Goal: Information Seeking & Learning: Learn about a topic

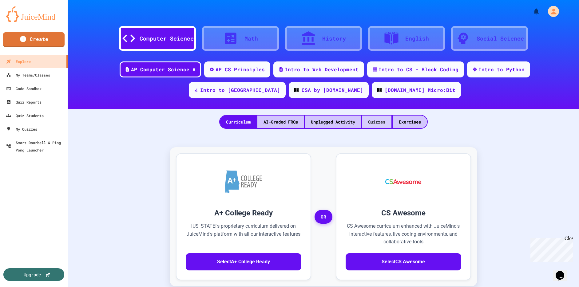
click at [372, 121] on div "Quizzes" at bounding box center [377, 122] width 30 height 13
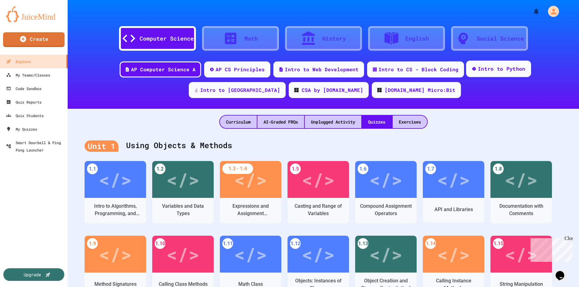
click at [478, 72] on div "Intro to Python" at bounding box center [502, 69] width 48 height 8
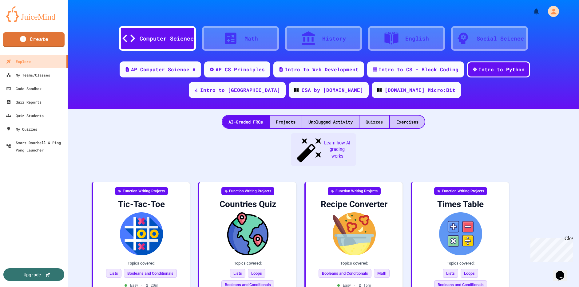
click at [371, 124] on div "Quizzes" at bounding box center [375, 122] width 30 height 13
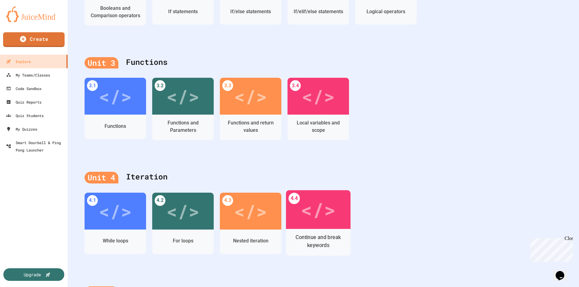
scroll to position [334, 0]
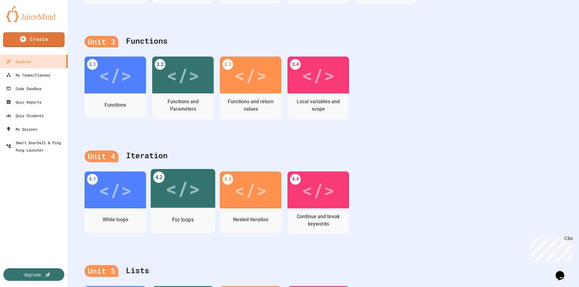
click at [191, 197] on div "</>" at bounding box center [182, 188] width 35 height 29
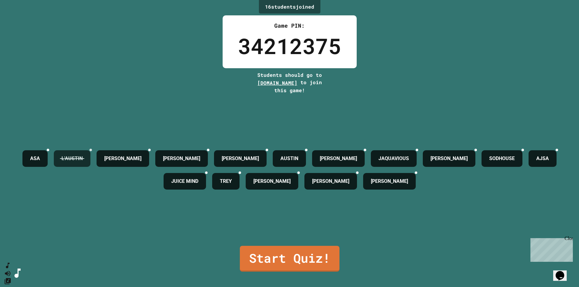
click at [92, 149] on div at bounding box center [90, 150] width 2 height 2
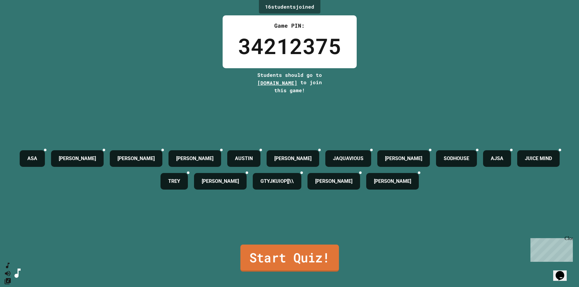
click at [293, 260] on link "Start Quiz!" at bounding box center [289, 258] width 99 height 27
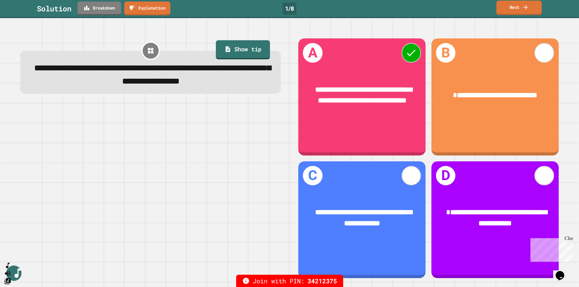
click at [521, 10] on link "Next" at bounding box center [518, 8] width 45 height 14
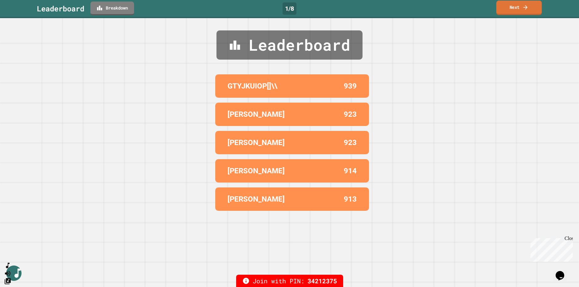
click at [521, 10] on link "Next" at bounding box center [519, 8] width 46 height 14
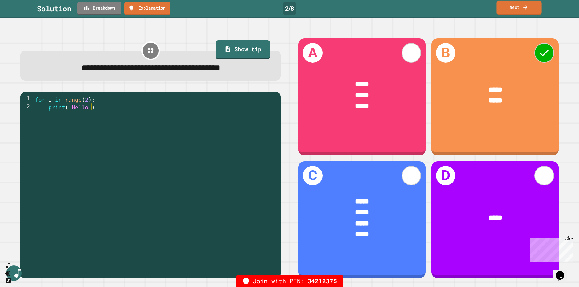
click at [531, 7] on link "Next" at bounding box center [518, 8] width 45 height 14
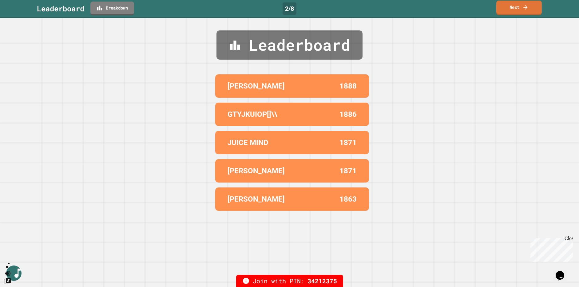
click at [531, 7] on link "Next" at bounding box center [519, 8] width 46 height 14
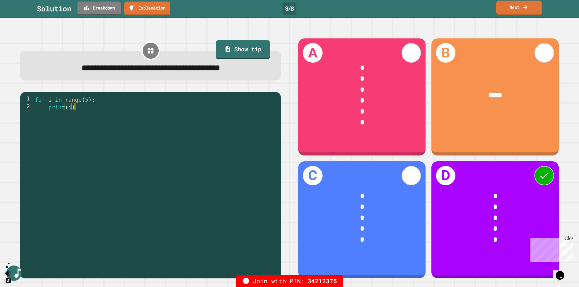
click at [534, 7] on link "Next" at bounding box center [519, 8] width 46 height 14
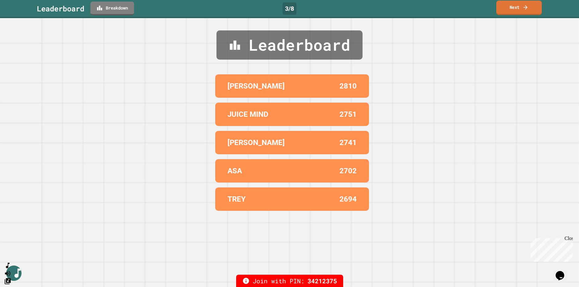
click at [530, 7] on link "Next" at bounding box center [519, 8] width 46 height 14
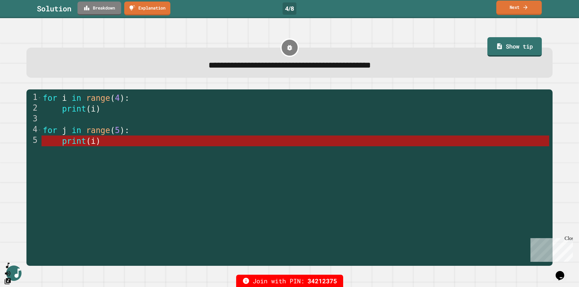
click at [530, 7] on link "Next" at bounding box center [519, 8] width 46 height 14
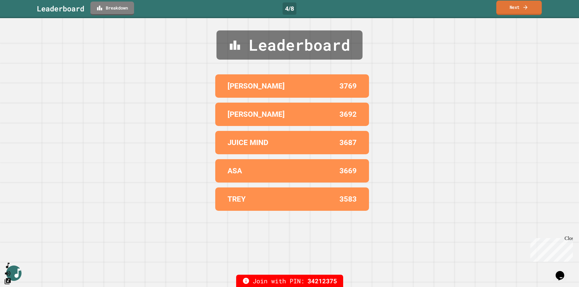
click at [530, 7] on link "Next" at bounding box center [519, 8] width 46 height 14
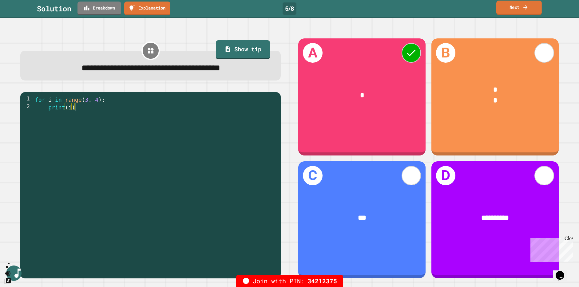
click at [530, 7] on link "Next" at bounding box center [519, 8] width 46 height 14
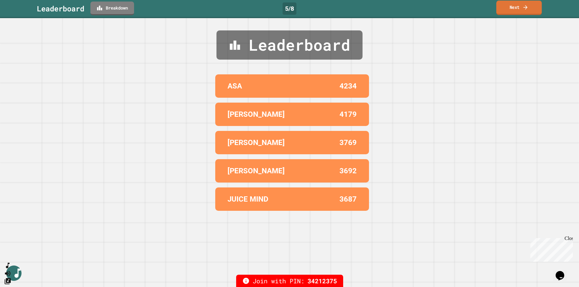
click at [530, 6] on link "Next" at bounding box center [519, 8] width 46 height 14
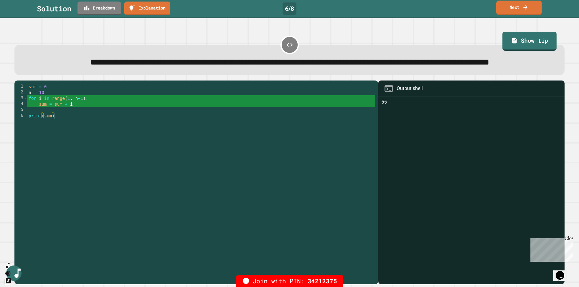
click at [515, 4] on link "Next" at bounding box center [519, 8] width 46 height 14
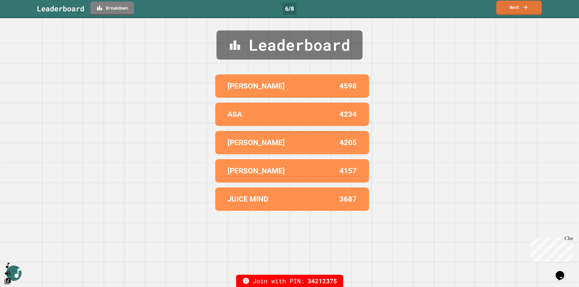
click at [515, 4] on link "Next" at bounding box center [519, 8] width 46 height 14
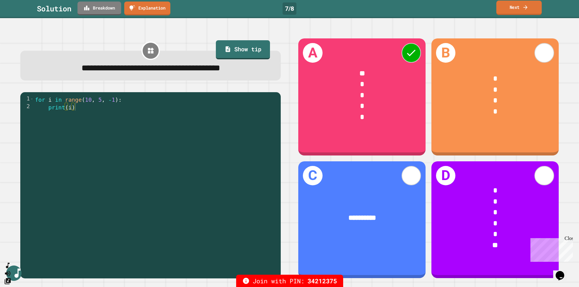
click at [522, 5] on link "Next" at bounding box center [519, 8] width 46 height 14
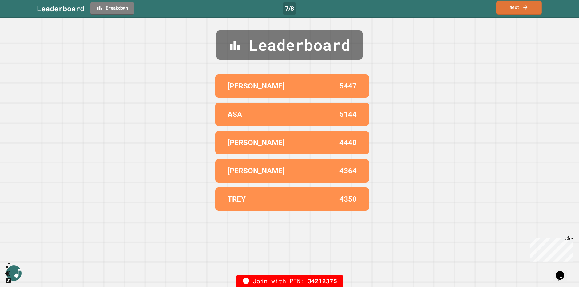
click at [522, 5] on link "Next" at bounding box center [519, 8] width 46 height 14
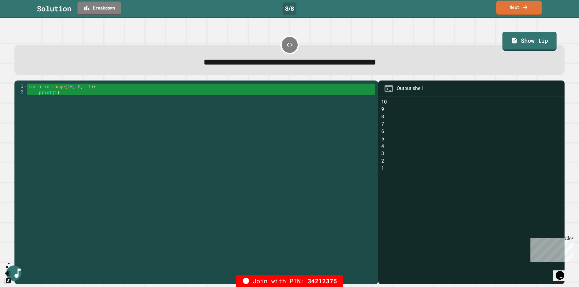
click at [522, 5] on link "Next" at bounding box center [519, 8] width 46 height 14
